Goal: Information Seeking & Learning: Learn about a topic

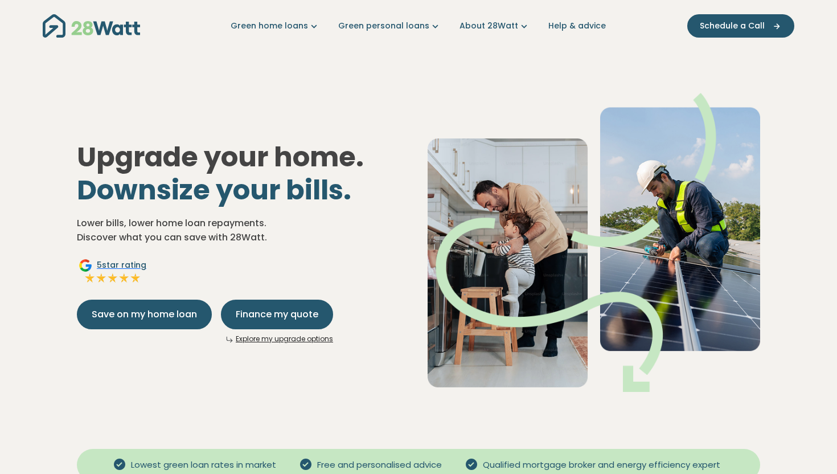
click at [325, 63] on div "Upgrade your home. Downsize your bills. Lower bills, lower home loan repayments…" at bounding box center [419, 233] width 702 height 354
click at [304, 30] on link "Green home loans" at bounding box center [275, 26] width 89 height 12
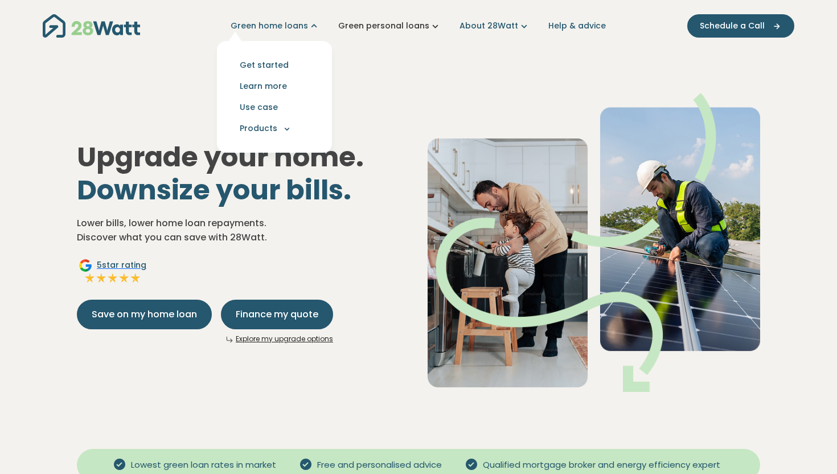
click at [427, 28] on link "Green personal loans" at bounding box center [389, 26] width 103 height 12
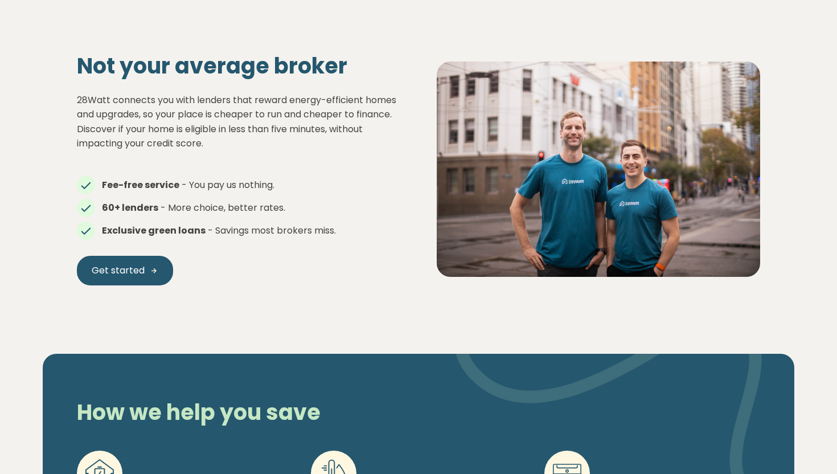
scroll to position [508, 0]
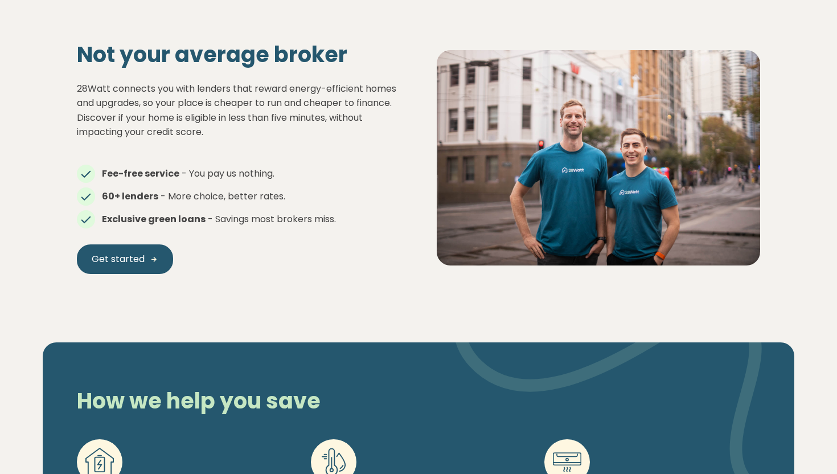
drag, startPoint x: 307, startPoint y: 79, endPoint x: 325, endPoint y: 91, distance: 21.8
click at [325, 91] on div "Not your average broker 28Watt connects you with lenders that reward energy-eff…" at bounding box center [239, 158] width 360 height 232
click at [325, 91] on p "28Watt connects you with lenders that reward energy-efficient homes and upgrade…" at bounding box center [239, 110] width 324 height 58
drag, startPoint x: 209, startPoint y: 101, endPoint x: 277, endPoint y: 104, distance: 69.0
click at [277, 104] on p "28Watt connects you with lenders that reward energy-efficient homes and upgrade…" at bounding box center [239, 110] width 324 height 58
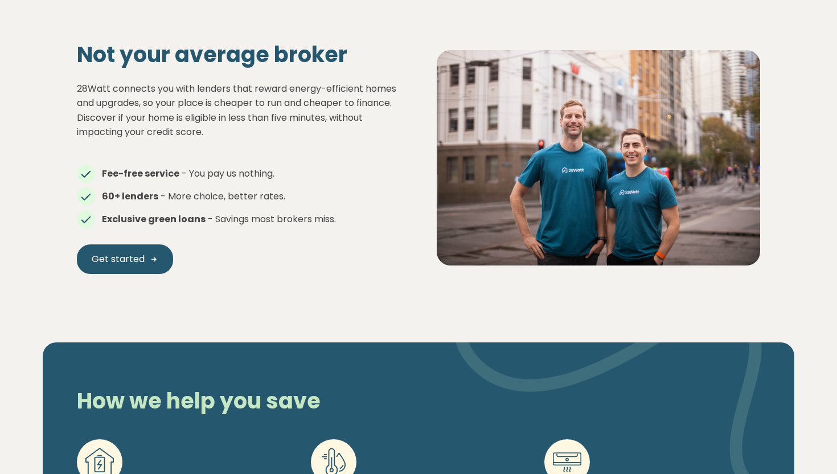
click at [277, 104] on p "28Watt connects you with lenders that reward energy-efficient homes and upgrade…" at bounding box center [239, 110] width 324 height 58
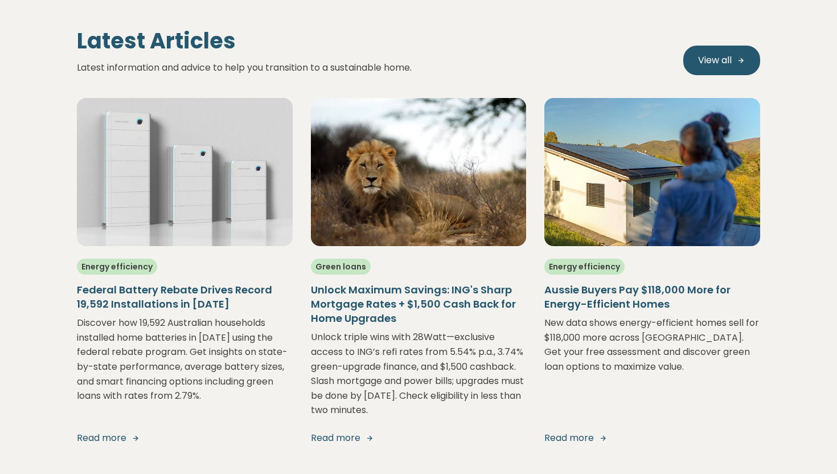
scroll to position [2254, 0]
